Goal: Navigation & Orientation: Find specific page/section

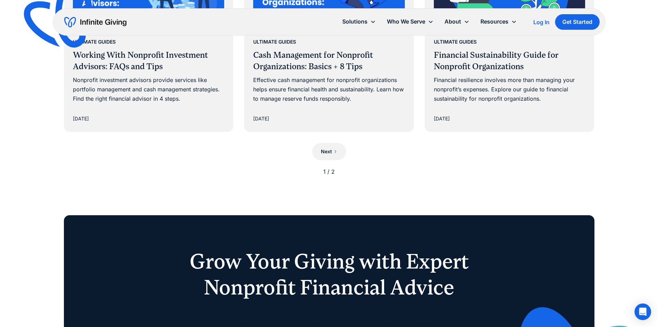
scroll to position [691, 0]
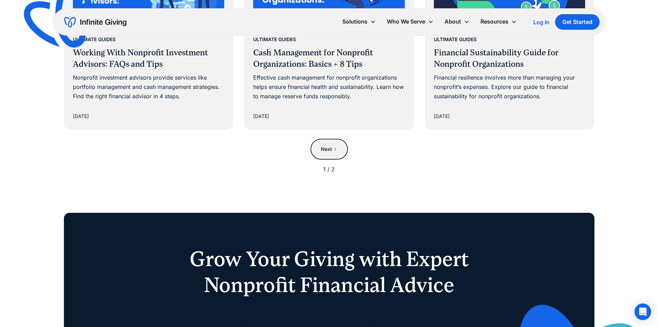
click at [319, 150] on link "Next" at bounding box center [329, 148] width 34 height 17
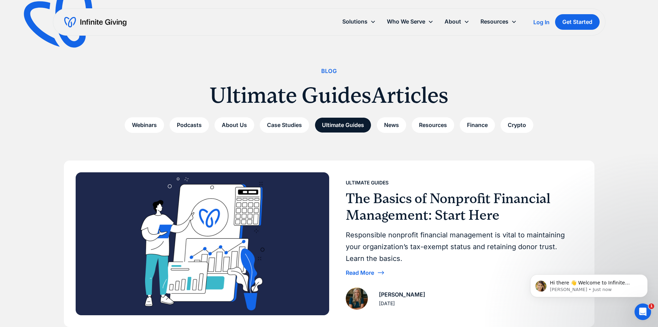
click at [331, 71] on div "Blog" at bounding box center [329, 70] width 16 height 9
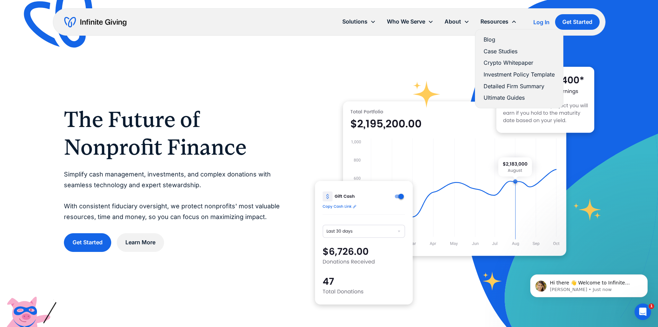
click at [488, 41] on link "Blog" at bounding box center [519, 39] width 71 height 9
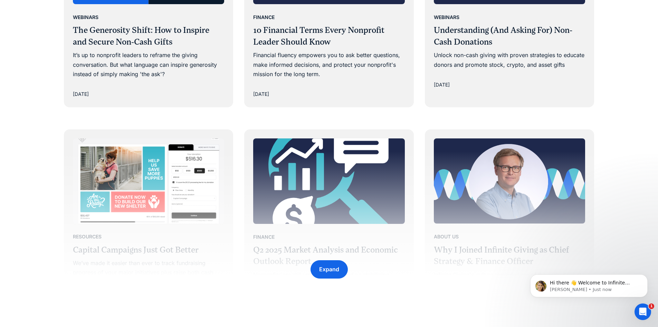
scroll to position [968, 0]
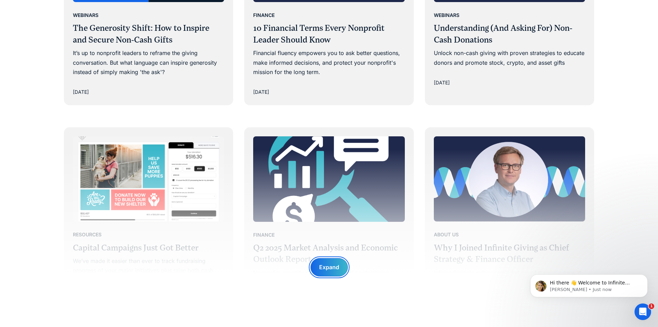
click at [334, 268] on div "Expand" at bounding box center [329, 266] width 20 height 9
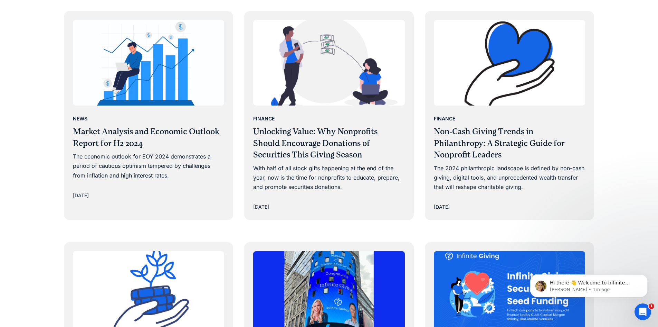
scroll to position [2419, 0]
